Goal: Find specific page/section: Find specific page/section

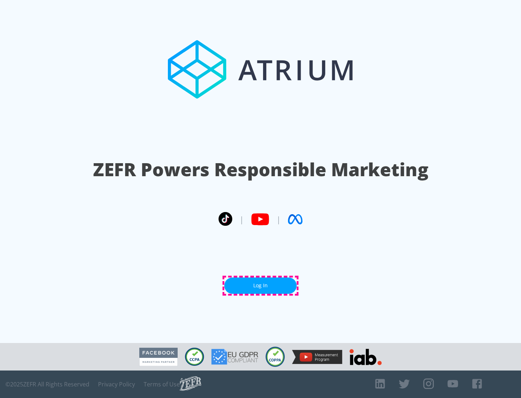
click at [261, 285] on link "Log In" at bounding box center [260, 286] width 72 height 16
